Goal: Task Accomplishment & Management: Use online tool/utility

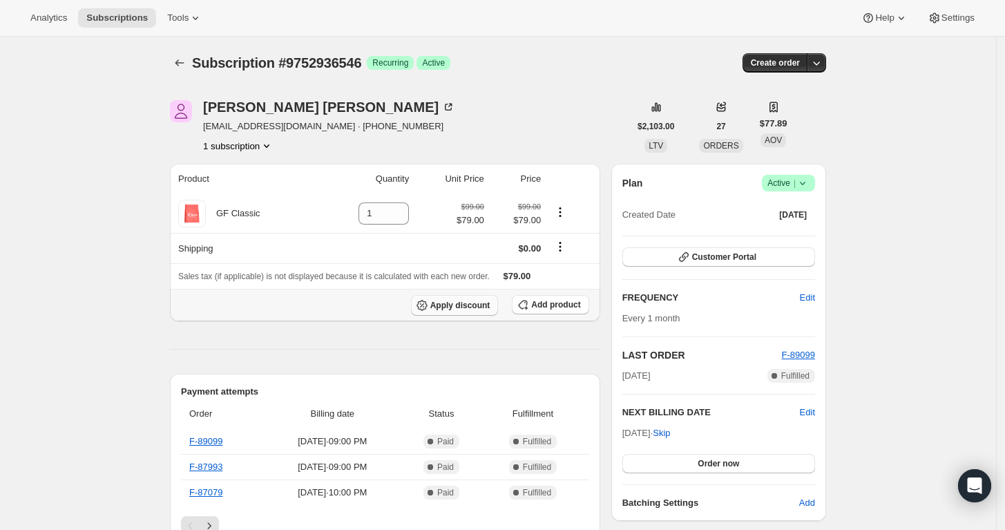
click at [467, 308] on span "Apply discount" at bounding box center [461, 305] width 60 height 11
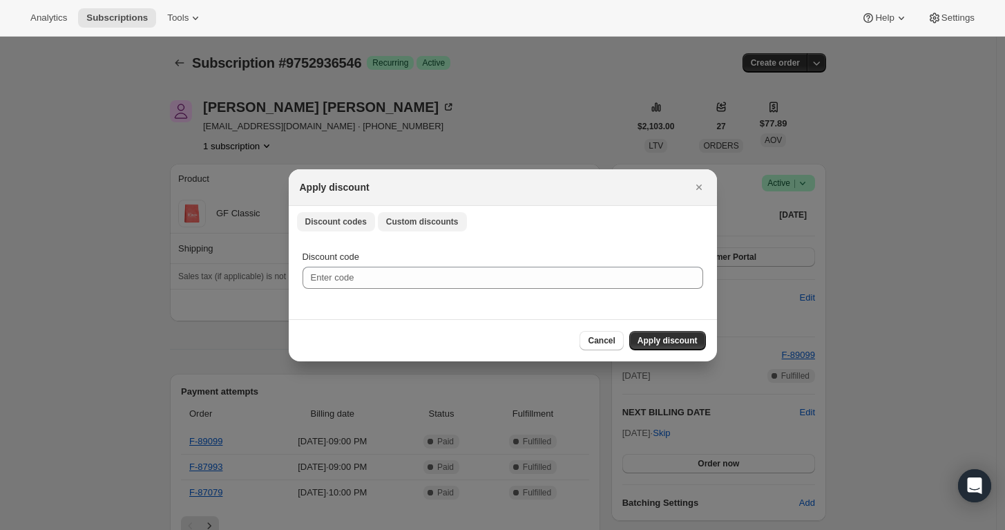
click at [428, 218] on span "Custom discounts" at bounding box center [422, 221] width 73 height 11
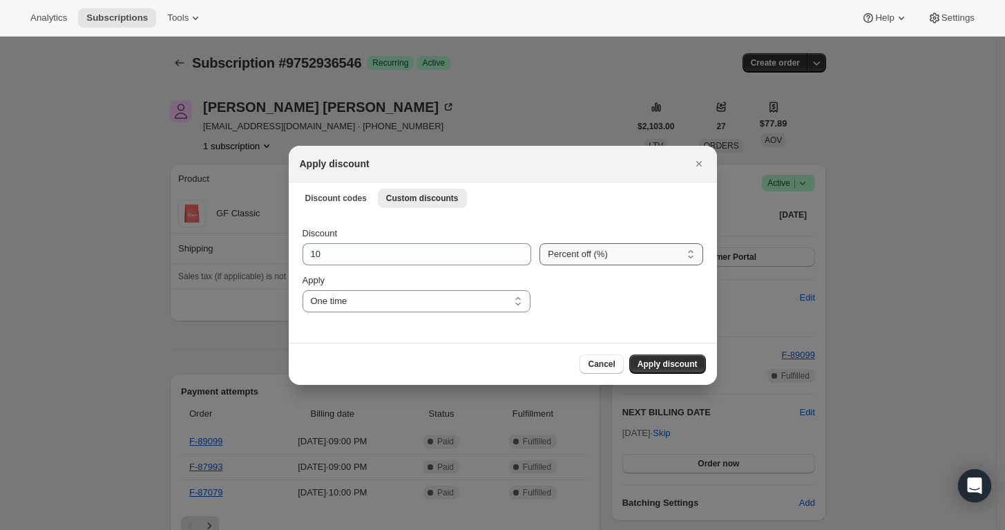
click at [604, 256] on select "Percent off (%) Amount off ($)" at bounding box center [621, 254] width 163 height 22
select select "fixed"
click at [542, 243] on select "Percent off (%) Amount off ($)" at bounding box center [621, 254] width 163 height 22
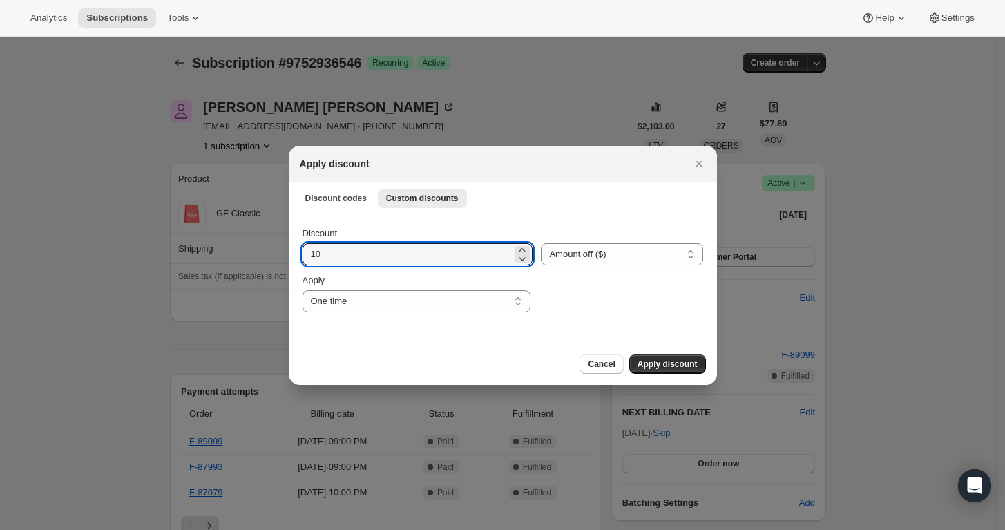
drag, startPoint x: 377, startPoint y: 258, endPoint x: 169, endPoint y: 258, distance: 207.3
type input "20"
click at [659, 366] on span "Apply discount" at bounding box center [668, 364] width 60 height 11
